Goal: Use online tool/utility: Utilize a website feature to perform a specific function

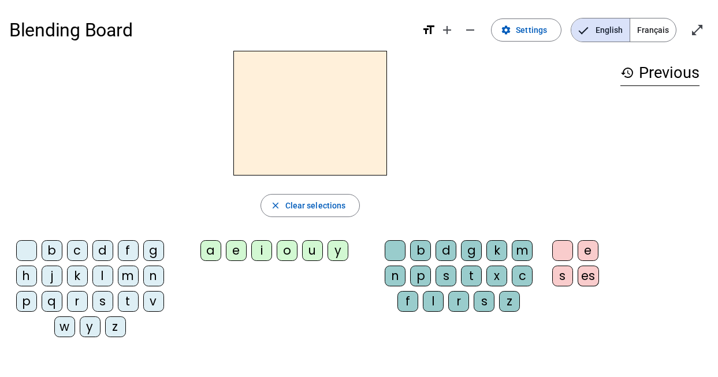
click at [131, 270] on div "m" at bounding box center [128, 276] width 21 height 21
click at [213, 250] on div "a" at bounding box center [210, 250] width 21 height 21
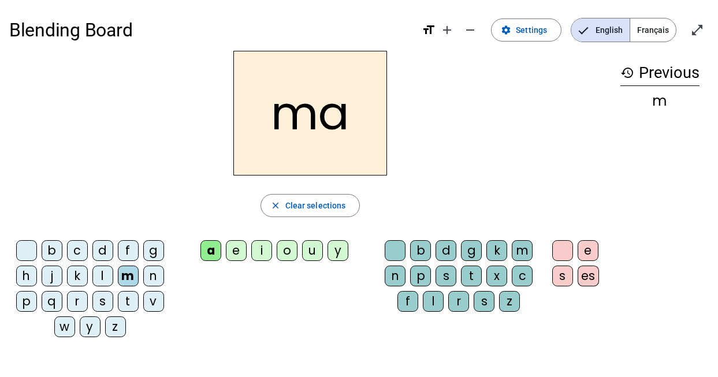
click at [104, 271] on div "l" at bounding box center [102, 276] width 21 height 21
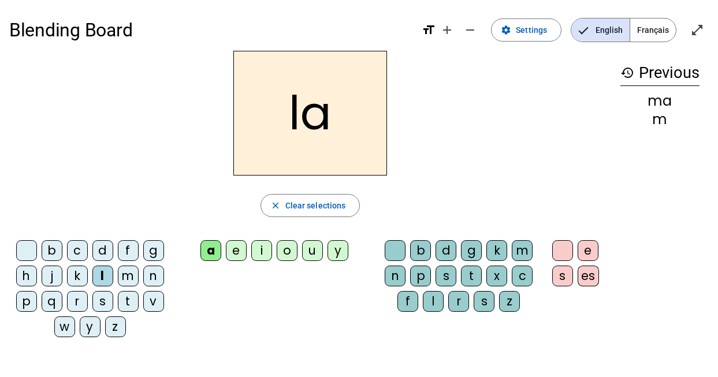
click at [238, 251] on div "e" at bounding box center [236, 250] width 21 height 21
click at [99, 248] on div "d" at bounding box center [102, 250] width 21 height 21
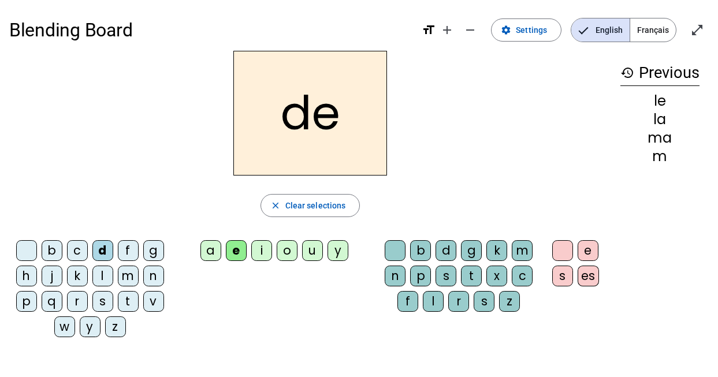
click at [309, 248] on div "u" at bounding box center [312, 250] width 21 height 21
click at [130, 296] on div "t" at bounding box center [128, 301] width 21 height 21
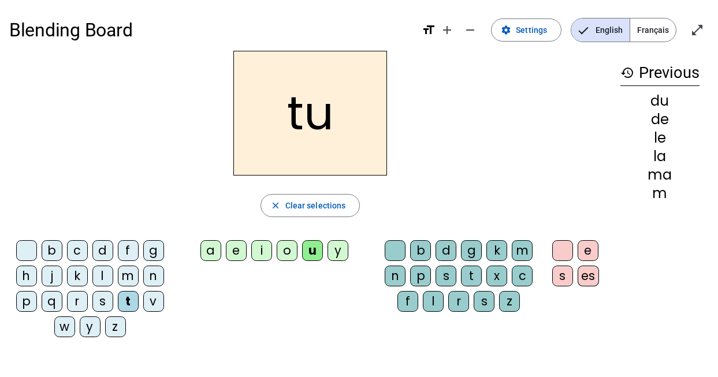
click at [209, 245] on div "a" at bounding box center [210, 250] width 21 height 21
click at [240, 250] on div "e" at bounding box center [236, 250] width 21 height 21
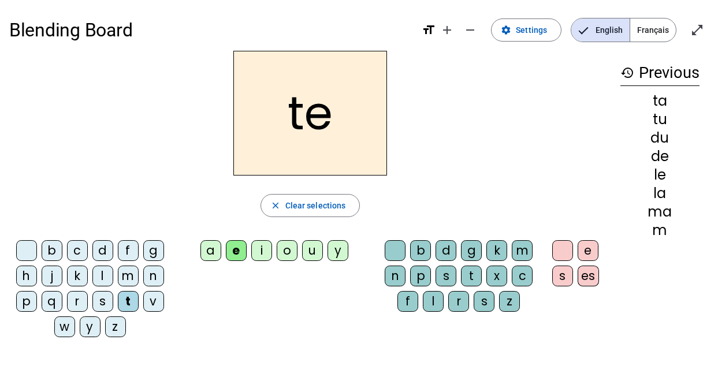
click at [131, 276] on div "m" at bounding box center [128, 276] width 21 height 21
